Goal: Communication & Community: Participate in discussion

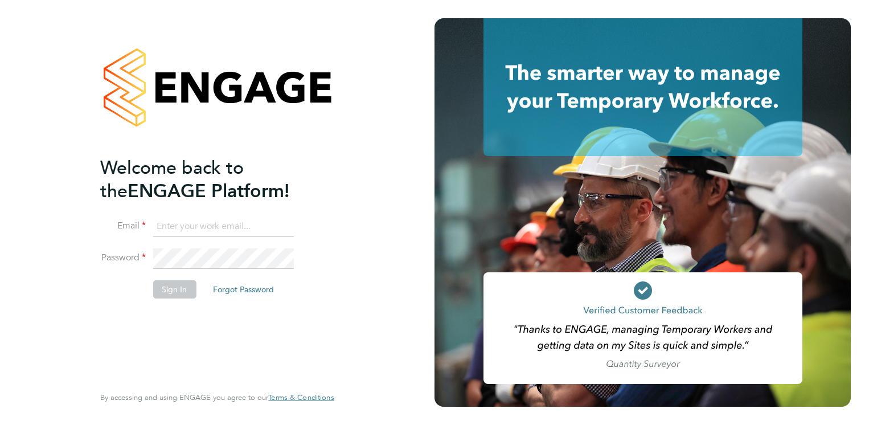
click at [214, 234] on input at bounding box center [223, 226] width 141 height 21
type input "[EMAIL_ADDRESS][PERSON_NAME][DOMAIN_NAME]"
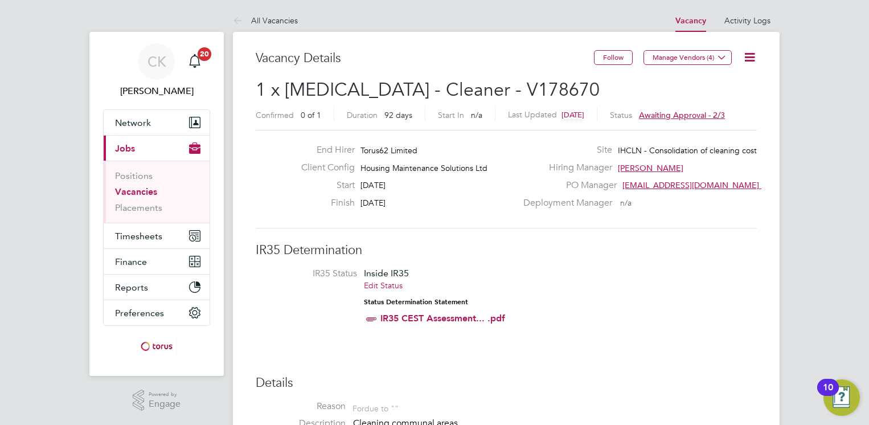
drag, startPoint x: 752, startPoint y: 52, endPoint x: 744, endPoint y: 70, distance: 19.4
click at [752, 52] on icon at bounding box center [750, 57] width 14 height 14
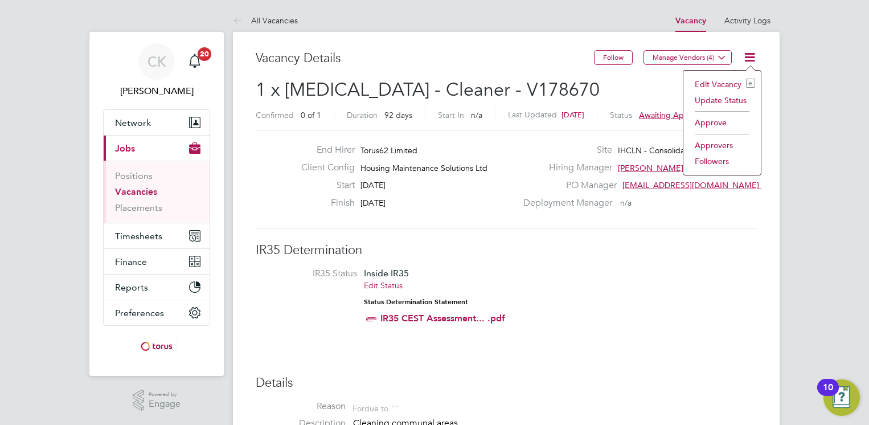
drag, startPoint x: 714, startPoint y: 120, endPoint x: 708, endPoint y: 125, distance: 7.3
click at [714, 120] on li "Approve" at bounding box center [722, 122] width 66 height 16
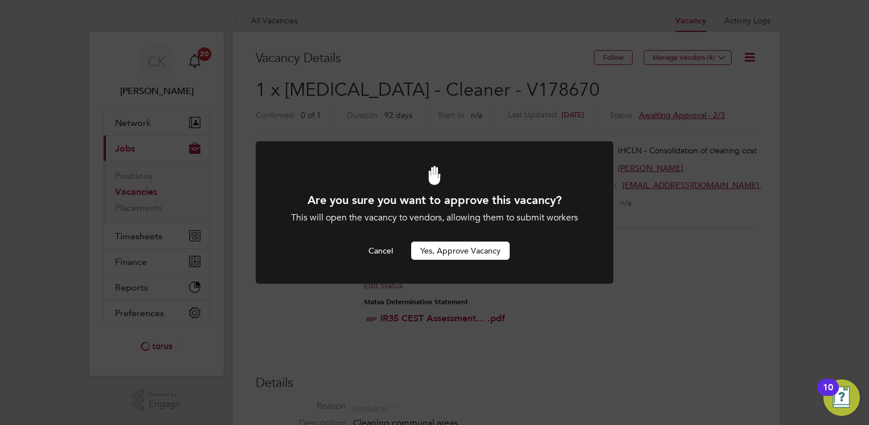
click at [470, 246] on button "Yes, Approve Vacancy" at bounding box center [460, 250] width 99 height 18
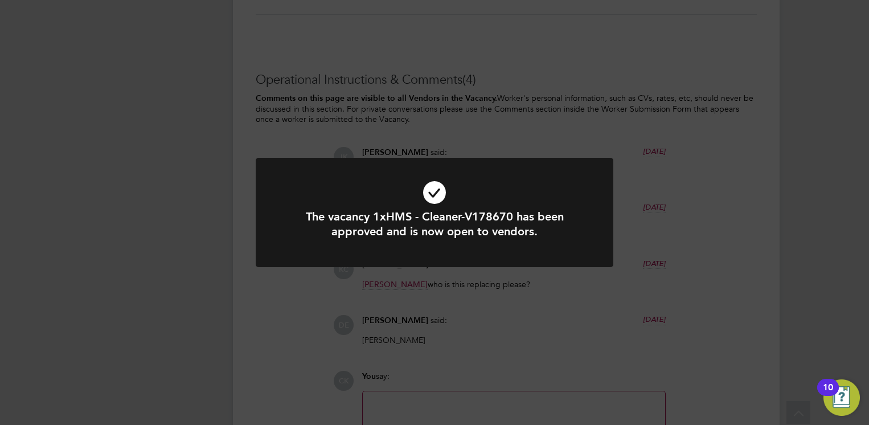
scroll to position [1053, 0]
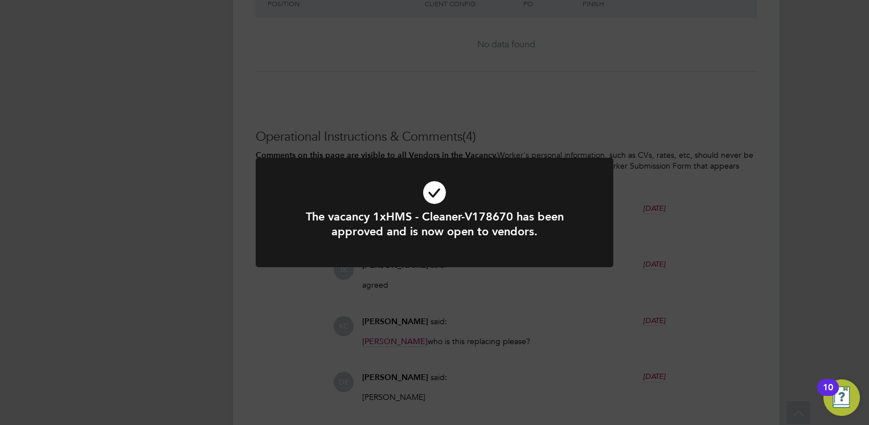
click at [487, 228] on h1 "The vacancy 1xHMS - Cleaner-V178670 has been approved and is now open to vendor…" at bounding box center [434, 224] width 296 height 30
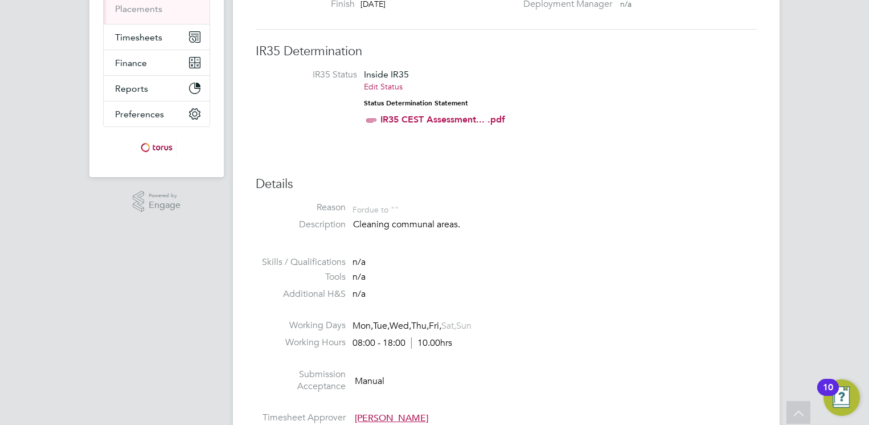
scroll to position [0, 0]
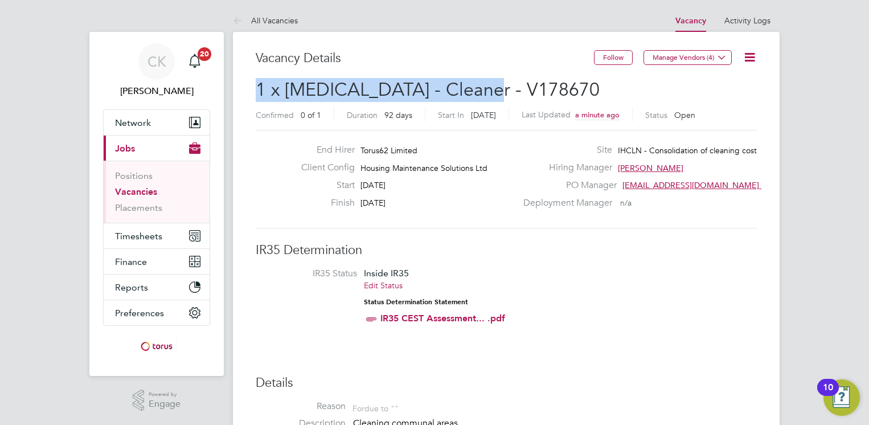
drag, startPoint x: 260, startPoint y: 91, endPoint x: 500, endPoint y: 89, distance: 240.3
click at [500, 89] on h2 "1 x HMS - Cleaner - V178670 Confirmed 0 of 1 Duration 92 days Start In 3 days a…" at bounding box center [506, 102] width 501 height 48
copy span "1 x [MEDICAL_DATA] - Cleaner - V178670"
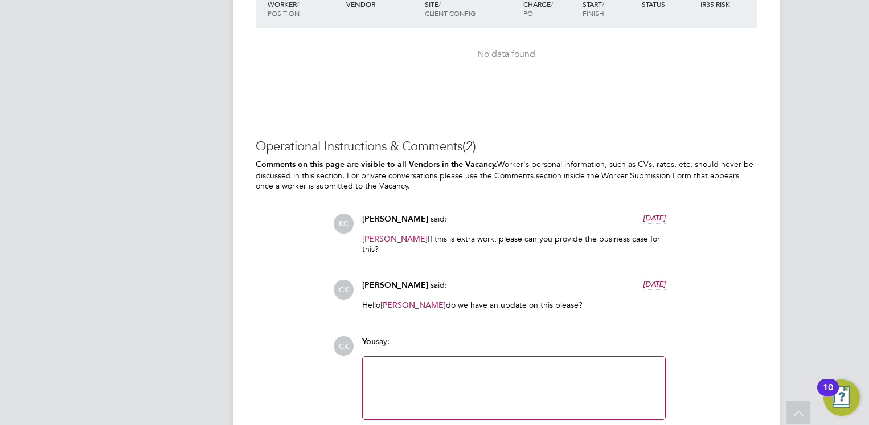
scroll to position [1104, 0]
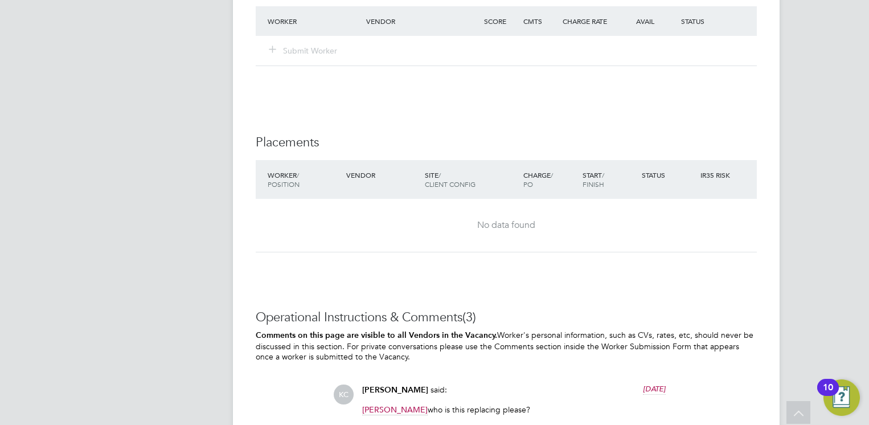
scroll to position [1150, 0]
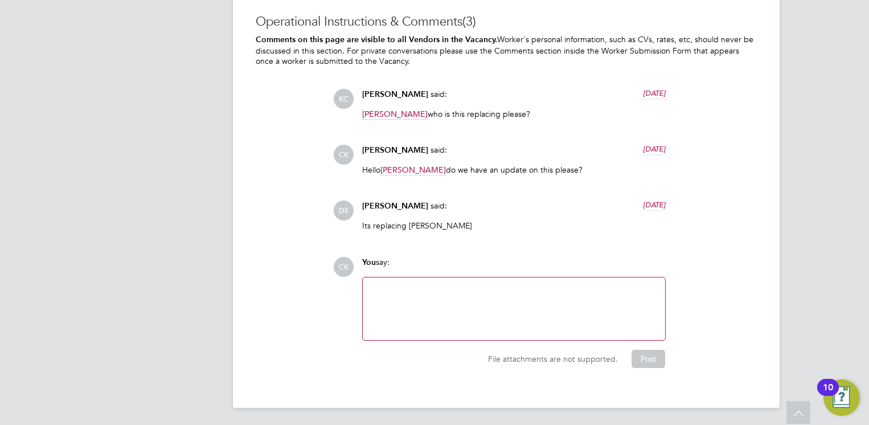
click at [403, 289] on div at bounding box center [514, 308] width 289 height 49
click at [542, 295] on div "Wasnt 1 x HMS - Cleaner - V178670" at bounding box center [514, 308] width 289 height 49
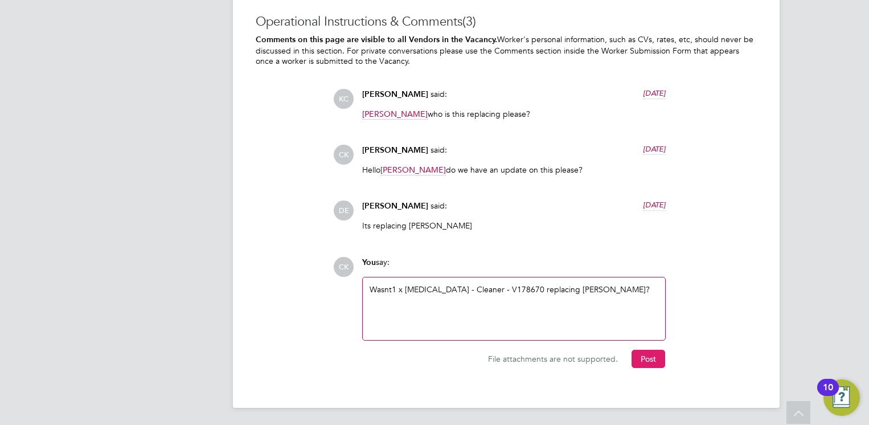
click at [652, 357] on button "Post" at bounding box center [649, 359] width 34 height 18
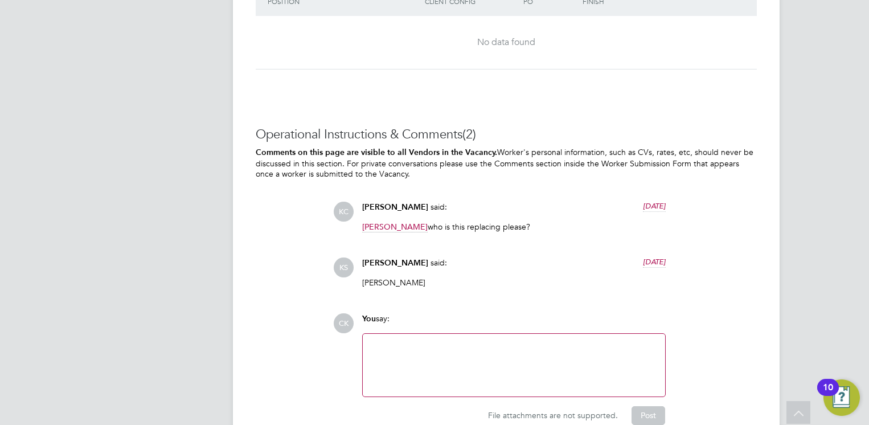
scroll to position [1094, 0]
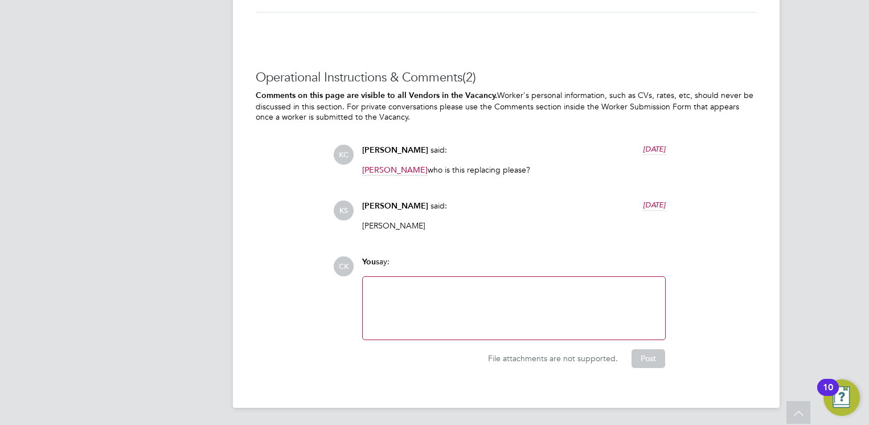
click at [431, 286] on div at bounding box center [514, 308] width 289 height 49
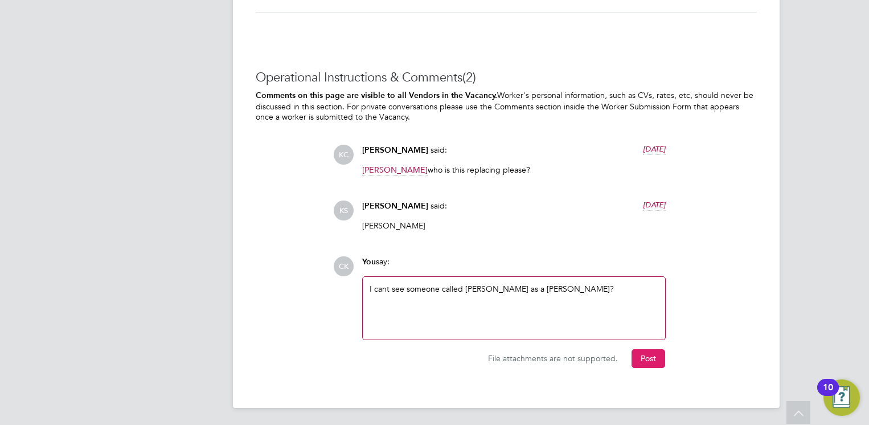
click at [648, 359] on button "Post" at bounding box center [649, 358] width 34 height 18
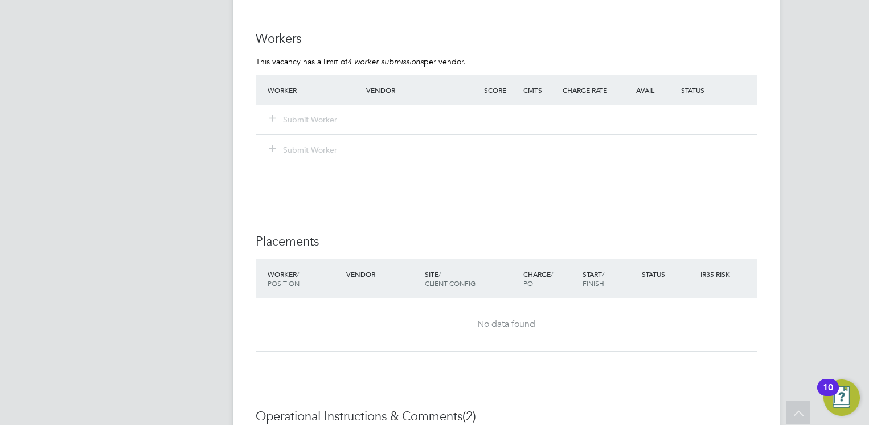
scroll to position [1139, 0]
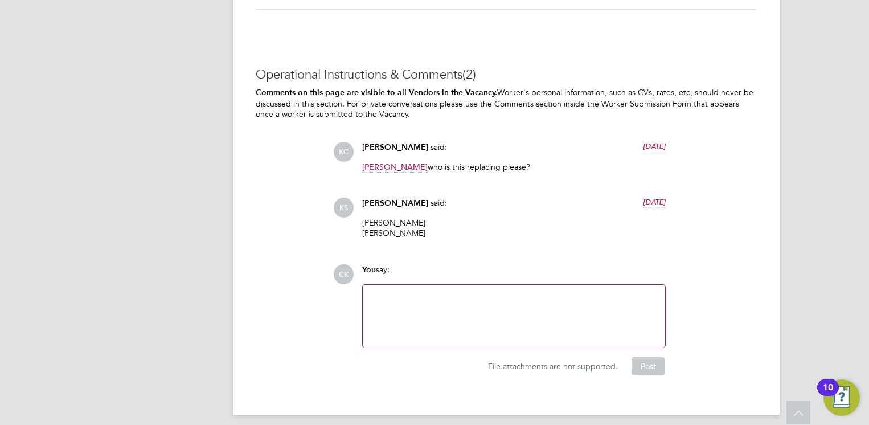
click at [386, 219] on p "Neal Daintith Jak Cottington" at bounding box center [514, 228] width 304 height 21
copy p "Daintith"
click at [387, 312] on div at bounding box center [514, 316] width 289 height 49
click at [646, 363] on button "Post" at bounding box center [649, 366] width 34 height 18
